Goal: Navigation & Orientation: Find specific page/section

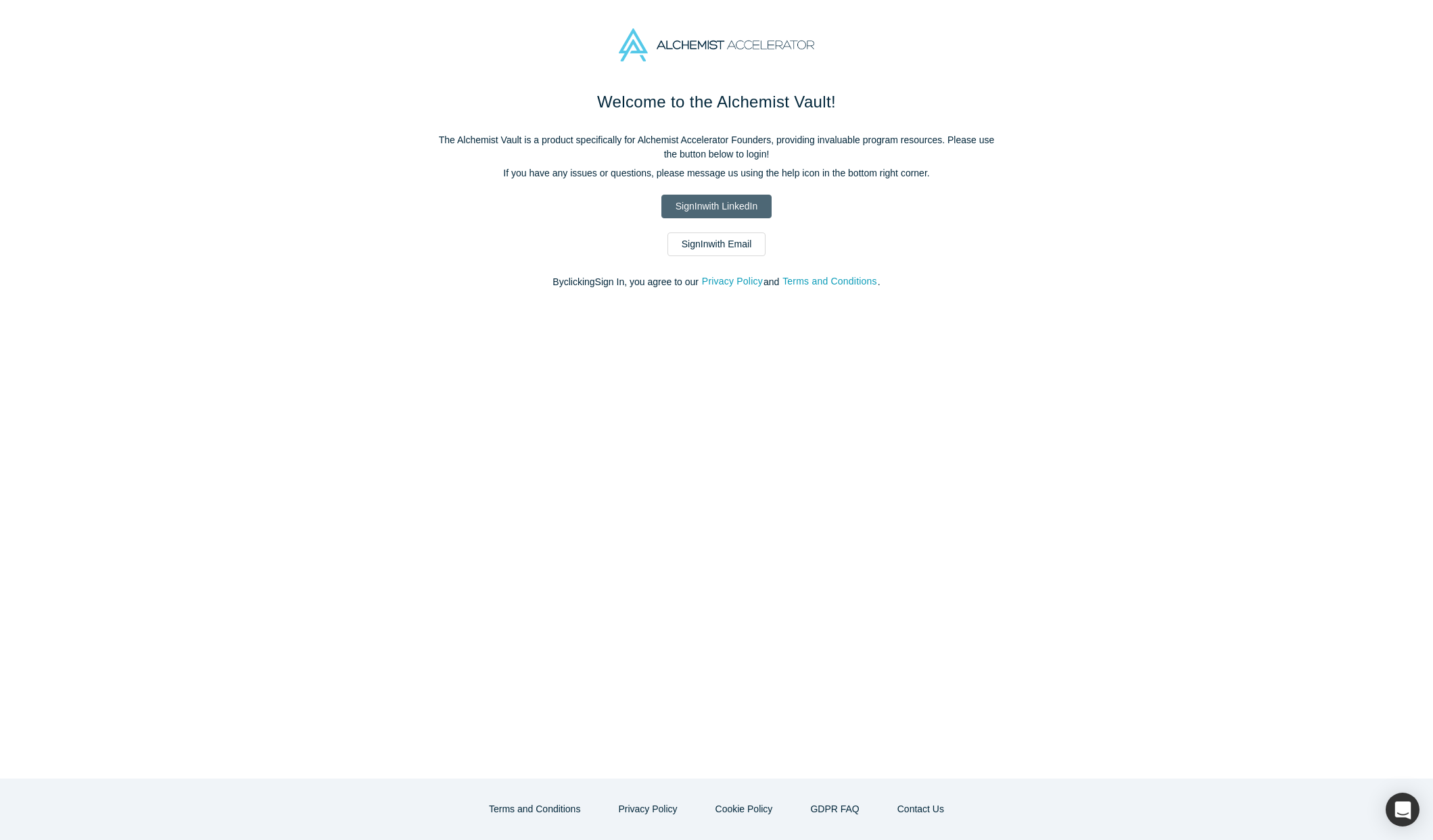
click at [734, 205] on link "Sign In with LinkedIn" at bounding box center [716, 207] width 110 height 24
